Goal: Task Accomplishment & Management: Complete application form

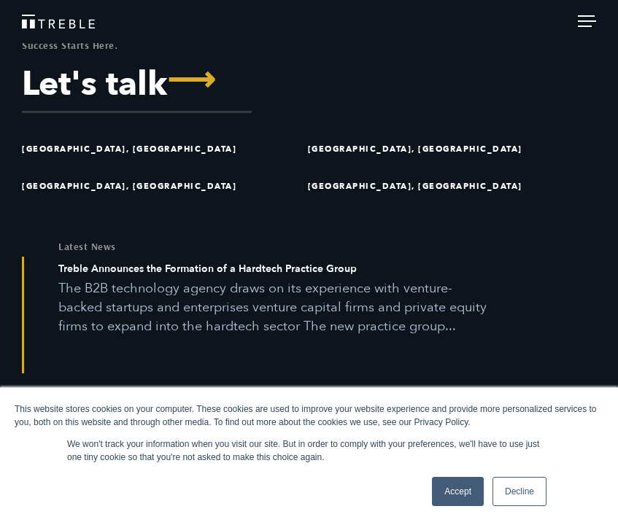
scroll to position [3414, 0]
click at [582, 27] on div at bounding box center [586, 23] width 18 height 16
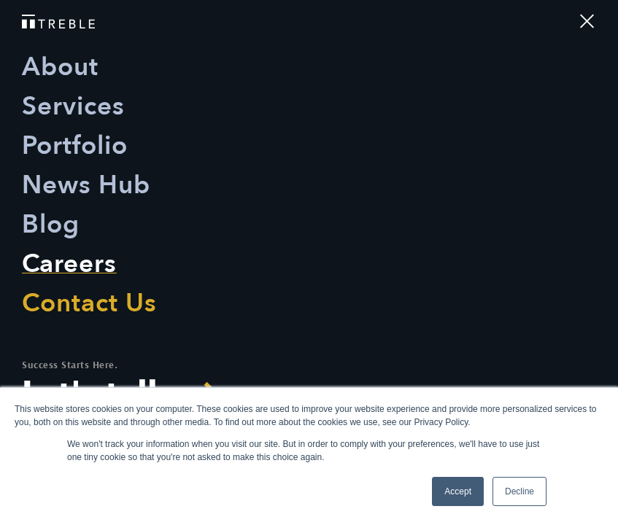
click at [68, 260] on link "Careers" at bounding box center [69, 263] width 95 height 39
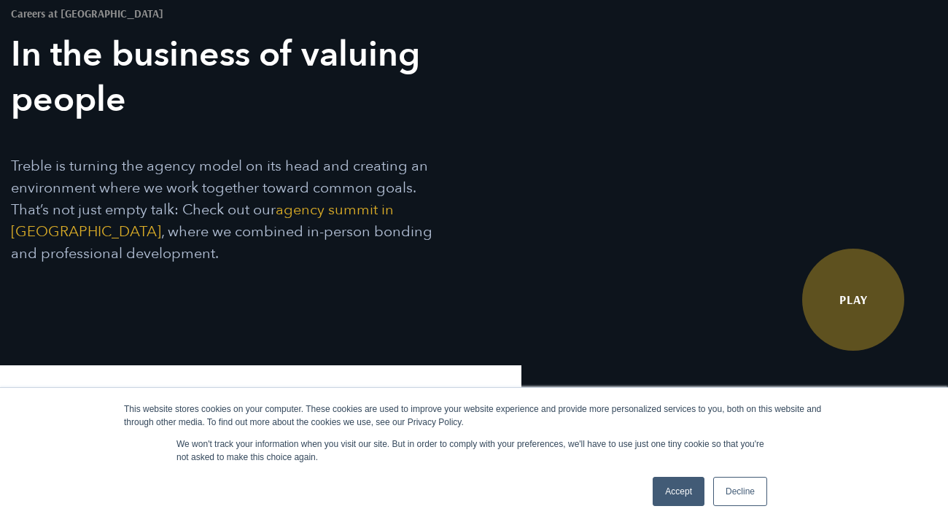
scroll to position [136, 0]
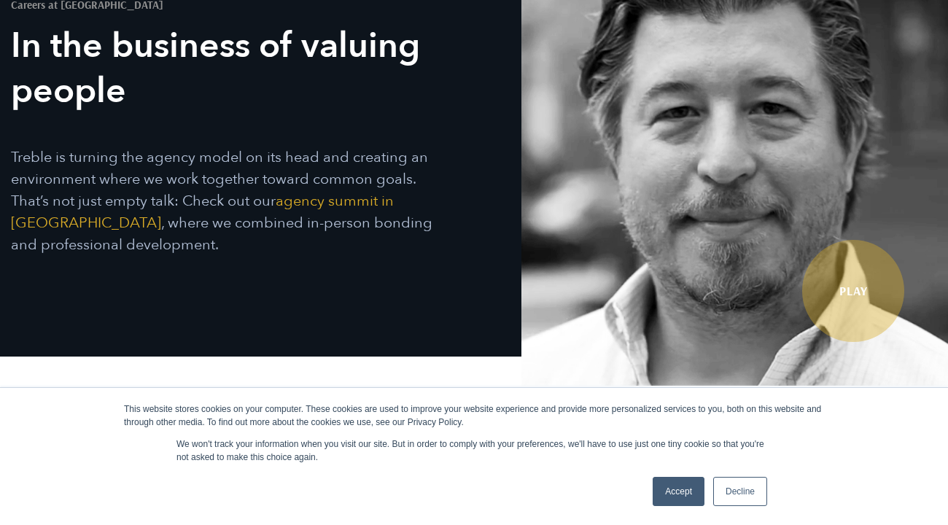
click at [738, 481] on link "Decline" at bounding box center [740, 491] width 54 height 29
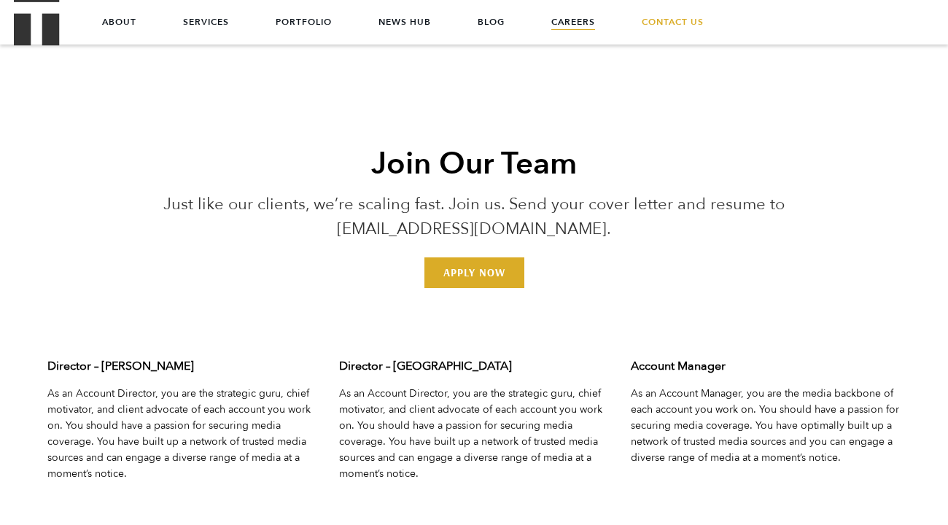
scroll to position [4256, 0]
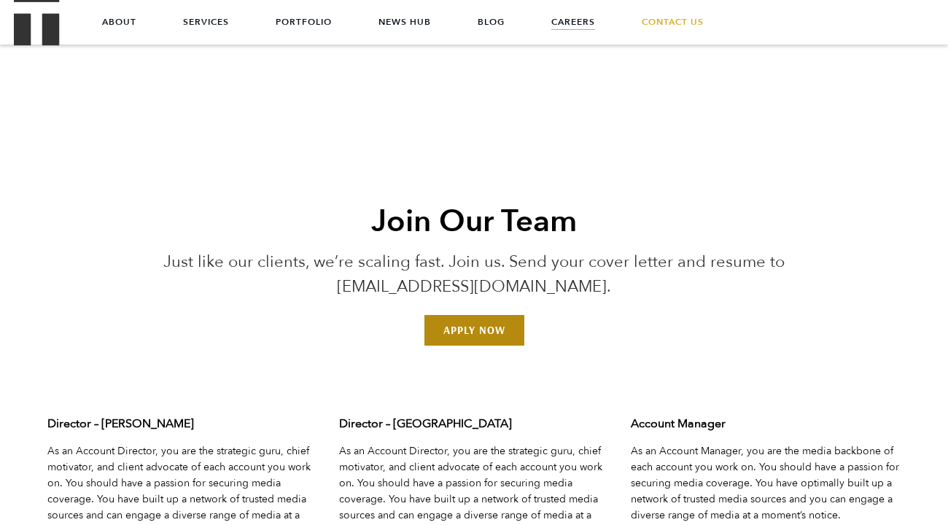
click at [488, 315] on link "Apply Now" at bounding box center [474, 330] width 100 height 31
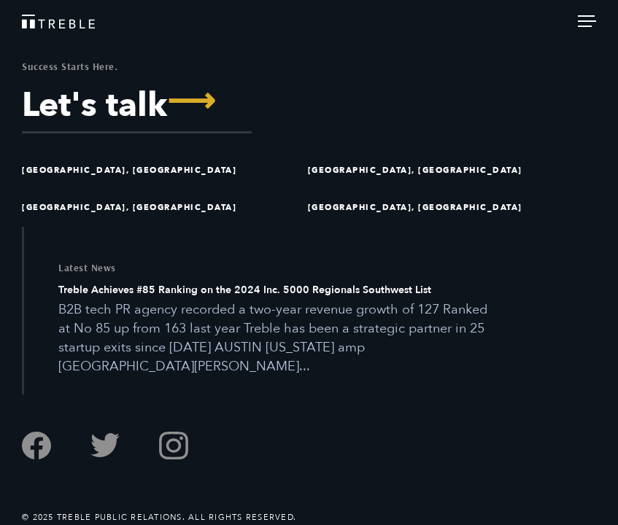
scroll to position [4055, 0]
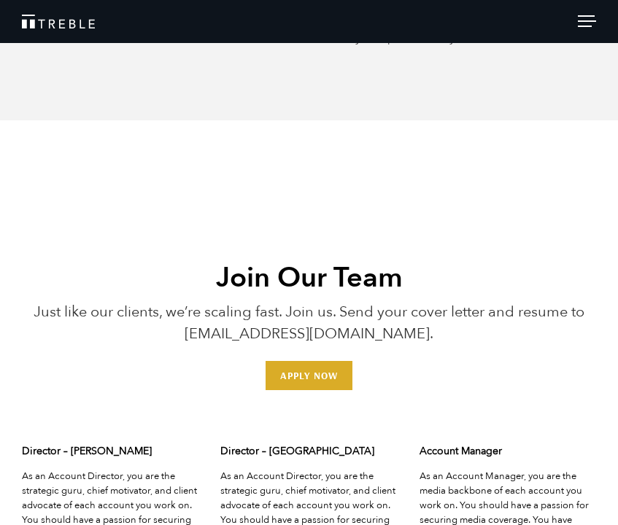
scroll to position [3008, 0]
